Goal: Transaction & Acquisition: Purchase product/service

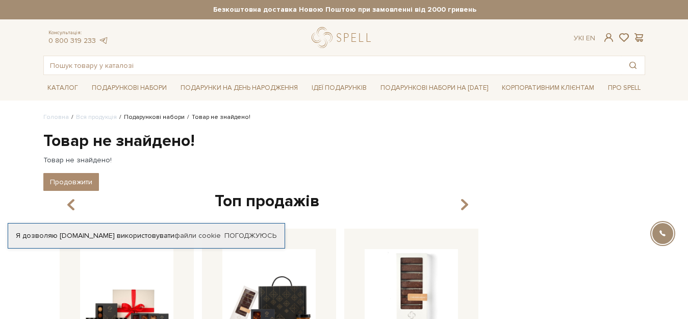
click at [166, 113] on link "Подарункові набори" at bounding box center [154, 117] width 61 height 8
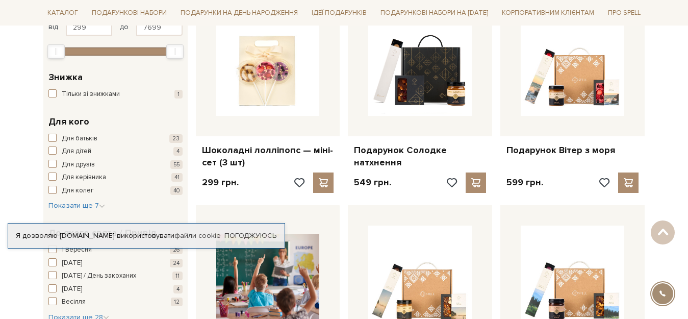
scroll to position [102, 0]
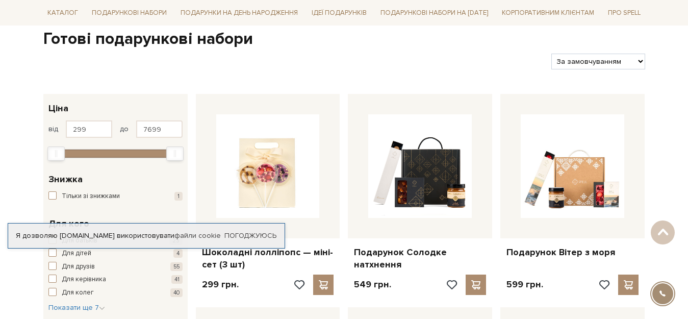
click at [605, 59] on select "За замовчуванням За Ціною (зростання) За Ціною (зменшення) Новинки За популярні…" at bounding box center [597, 62] width 93 height 16
select select "https://spellchocolate.com/our-productions/podarunkovi-box/?sort=p.price&order=…"
click at [551, 54] on select "За замовчуванням За Ціною (зростання) За Ціною (зменшення) Новинки За популярні…" at bounding box center [597, 62] width 93 height 16
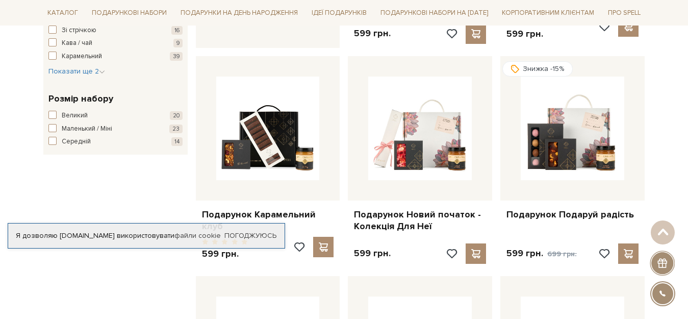
scroll to position [612, 0]
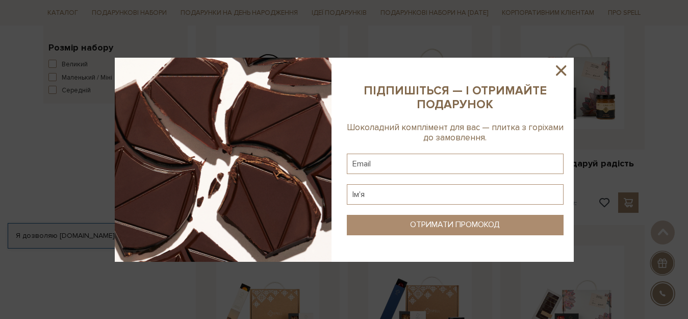
click at [561, 67] on icon at bounding box center [561, 70] width 17 height 17
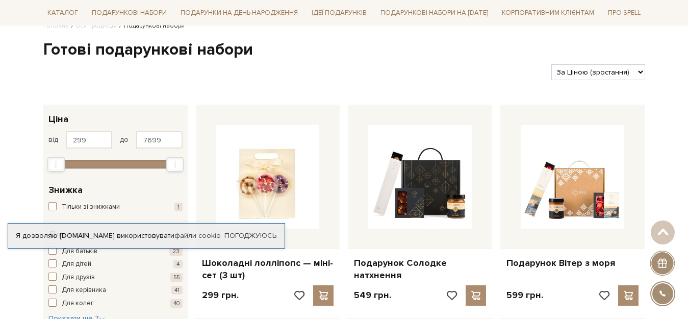
scroll to position [0, 0]
